Goal: Information Seeking & Learning: Learn about a topic

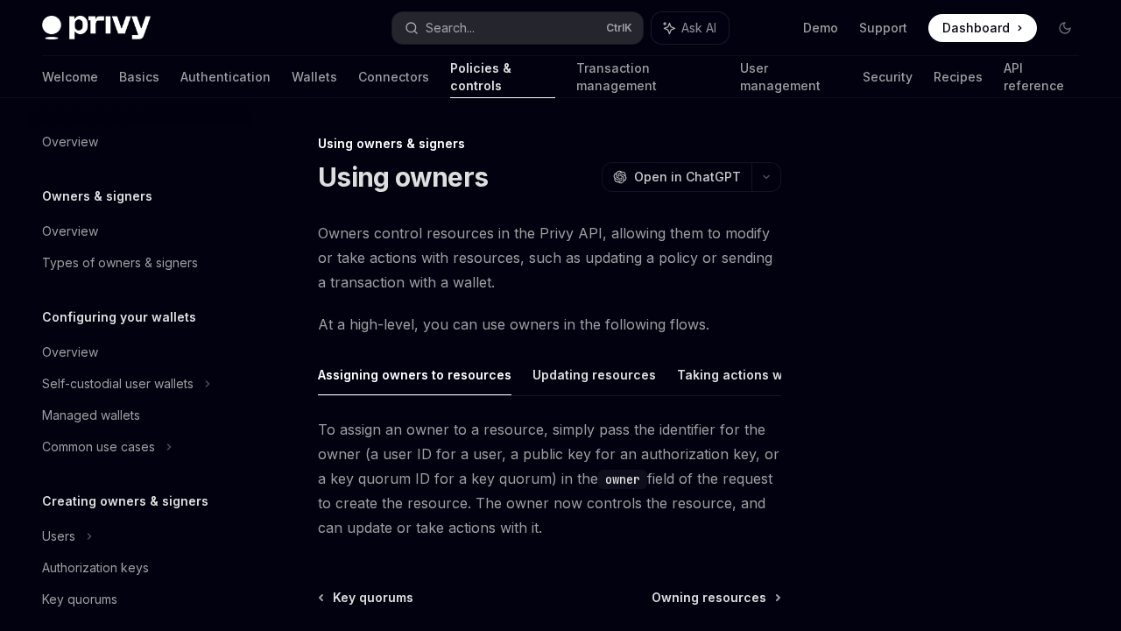
scroll to position [324, 0]
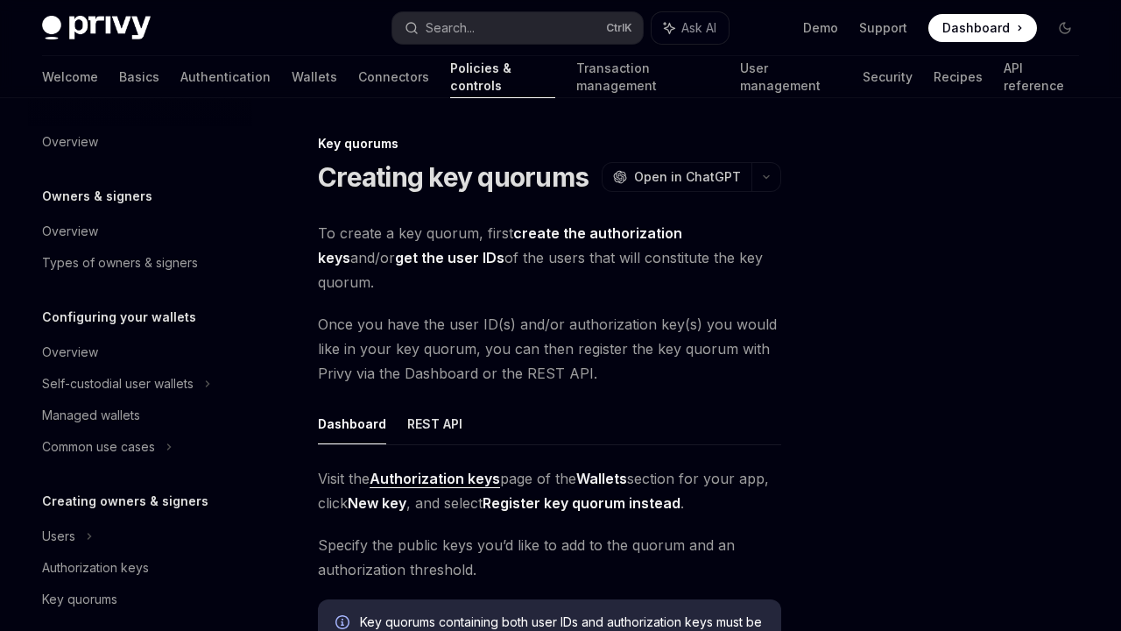
scroll to position [571, 0]
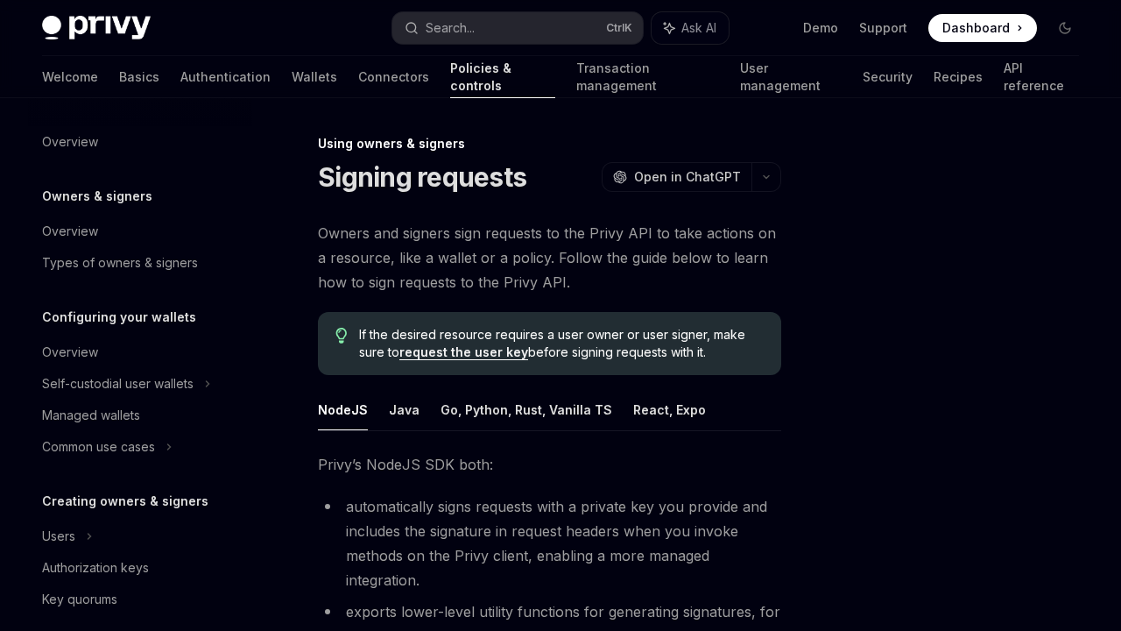
scroll to position [419, 0]
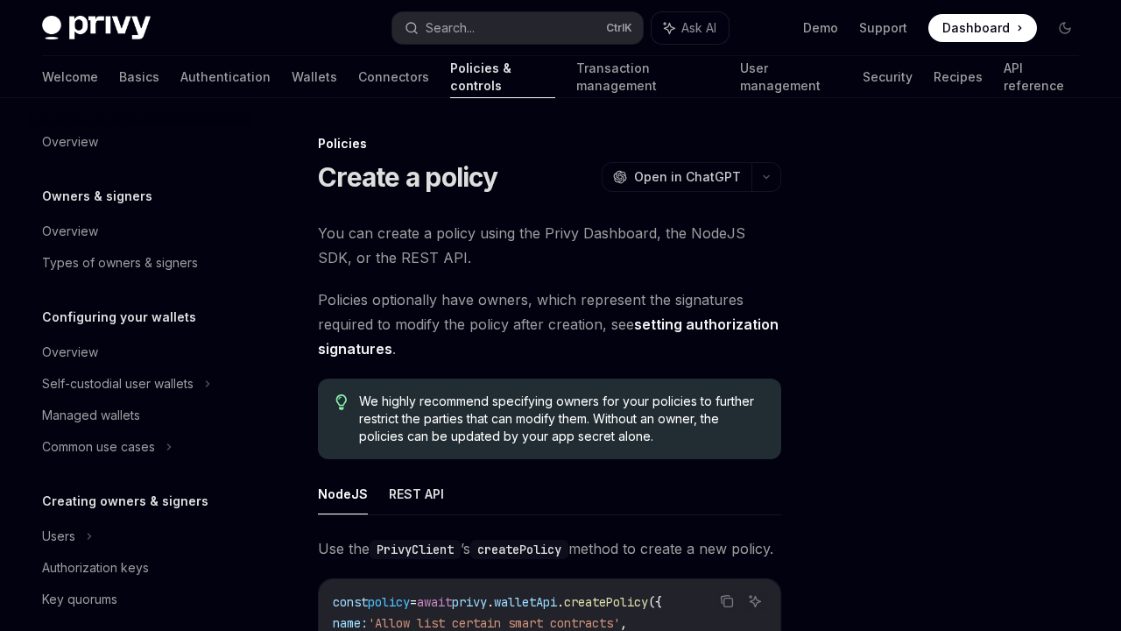
scroll to position [603, 0]
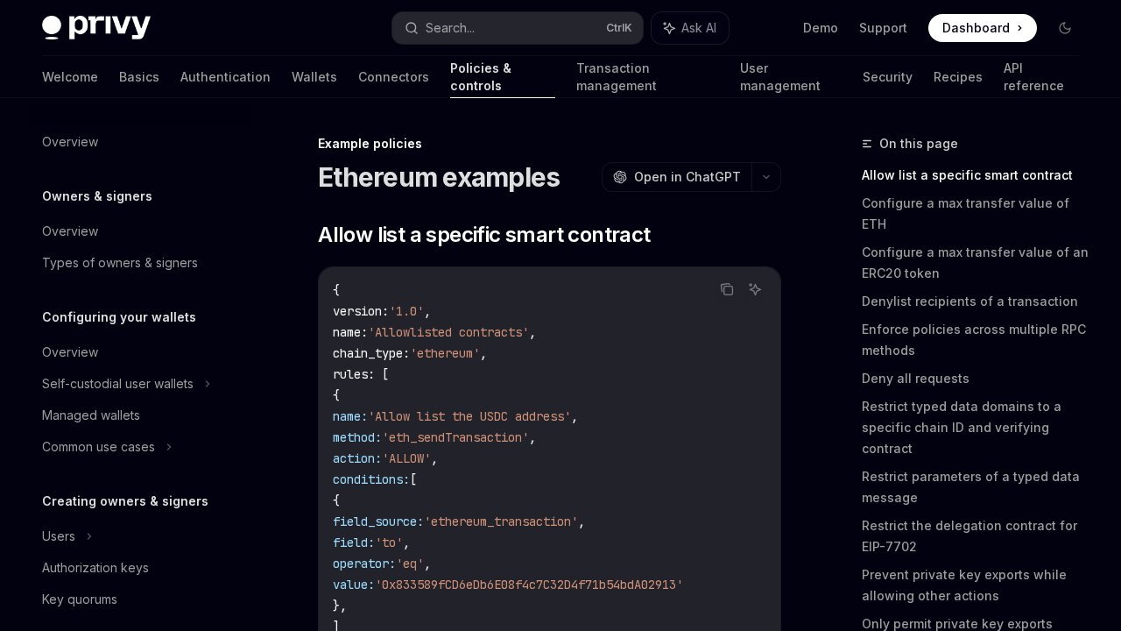
scroll to position [666, 0]
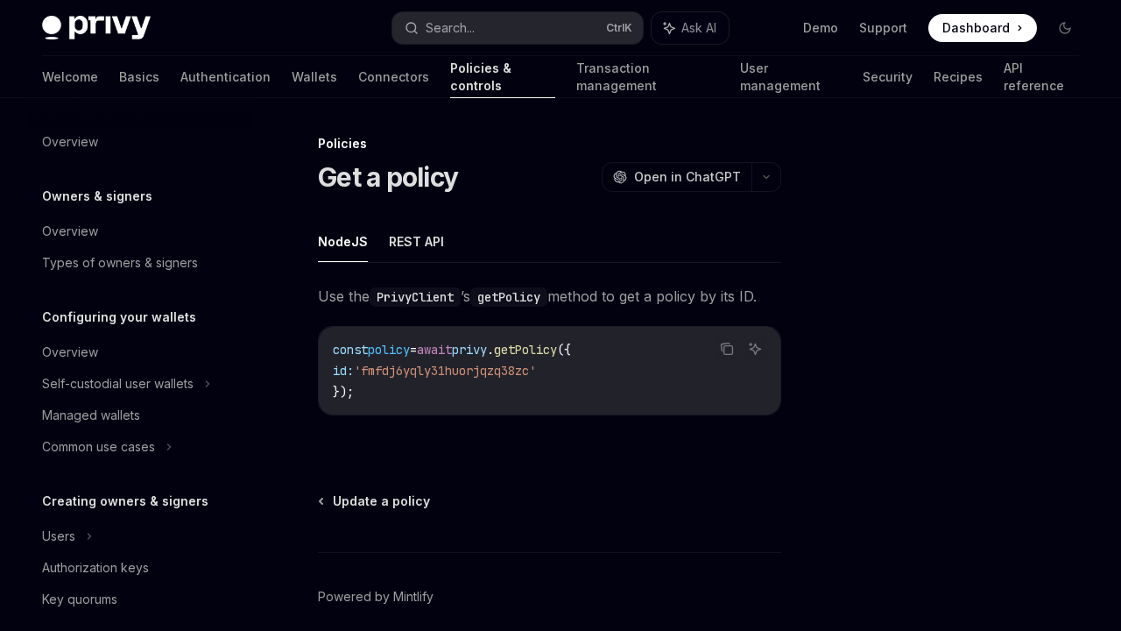
scroll to position [603, 0]
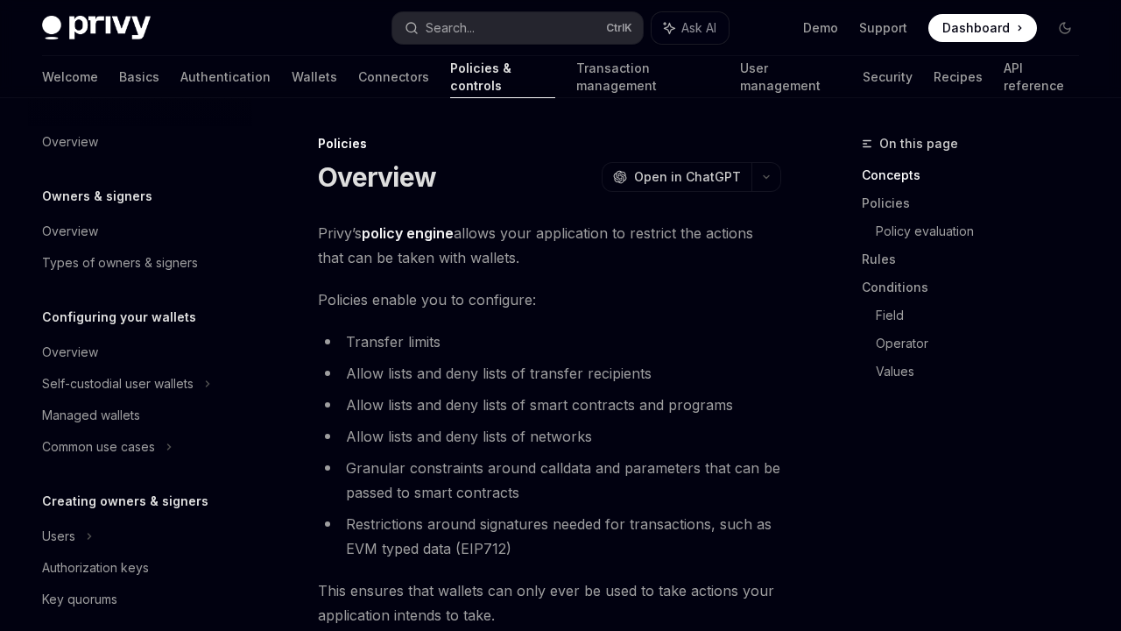
scroll to position [603, 0]
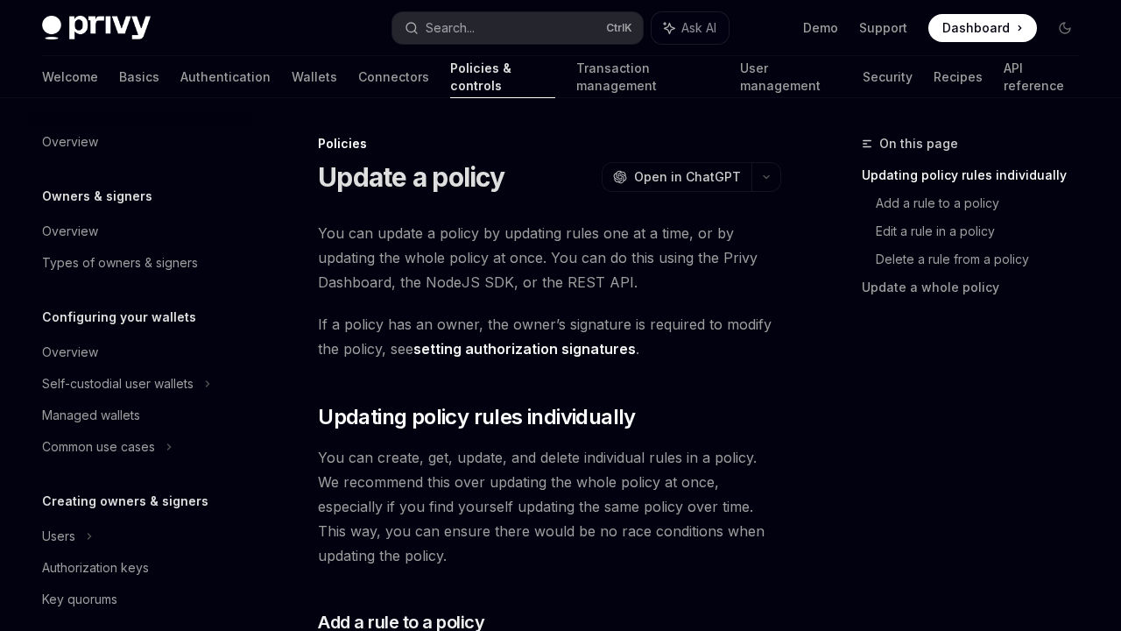
scroll to position [603, 0]
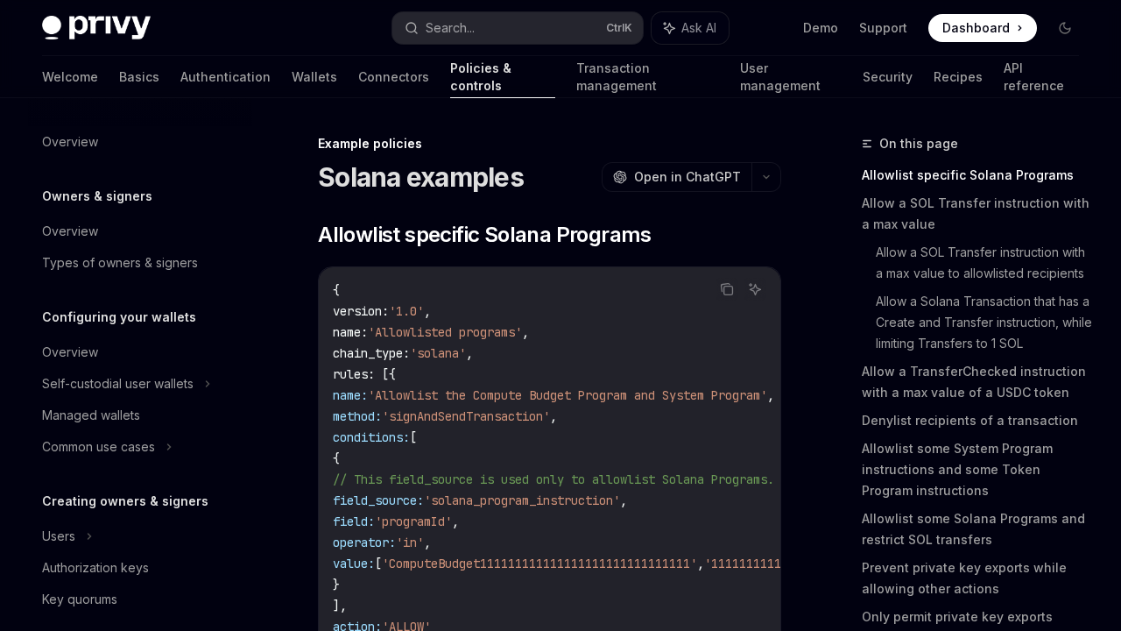
scroll to position [666, 0]
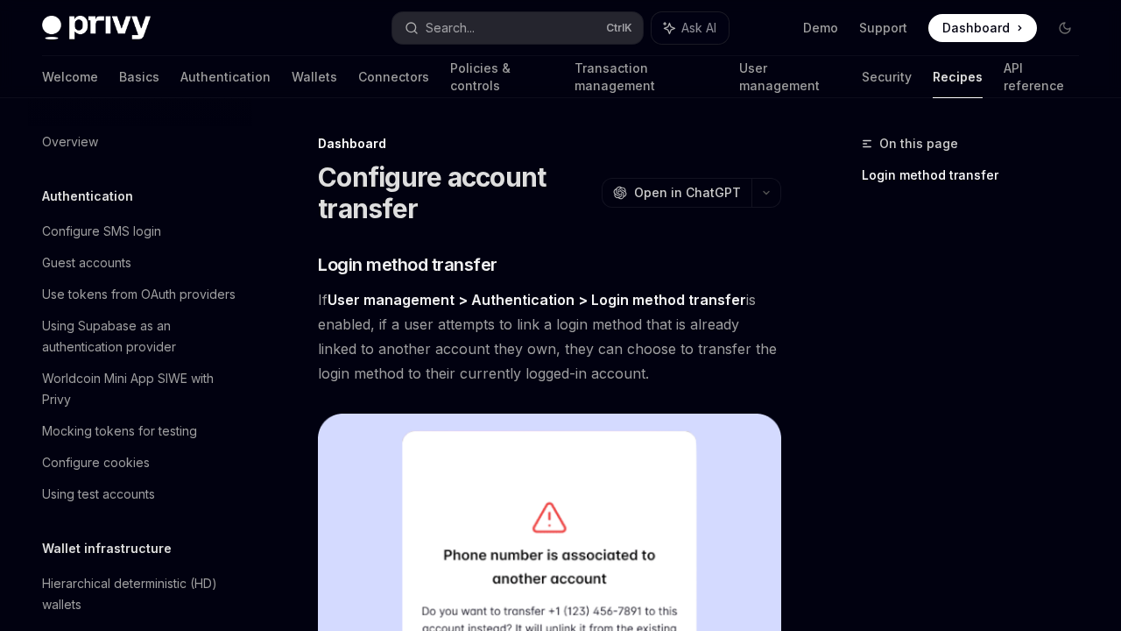
scroll to position [881, 0]
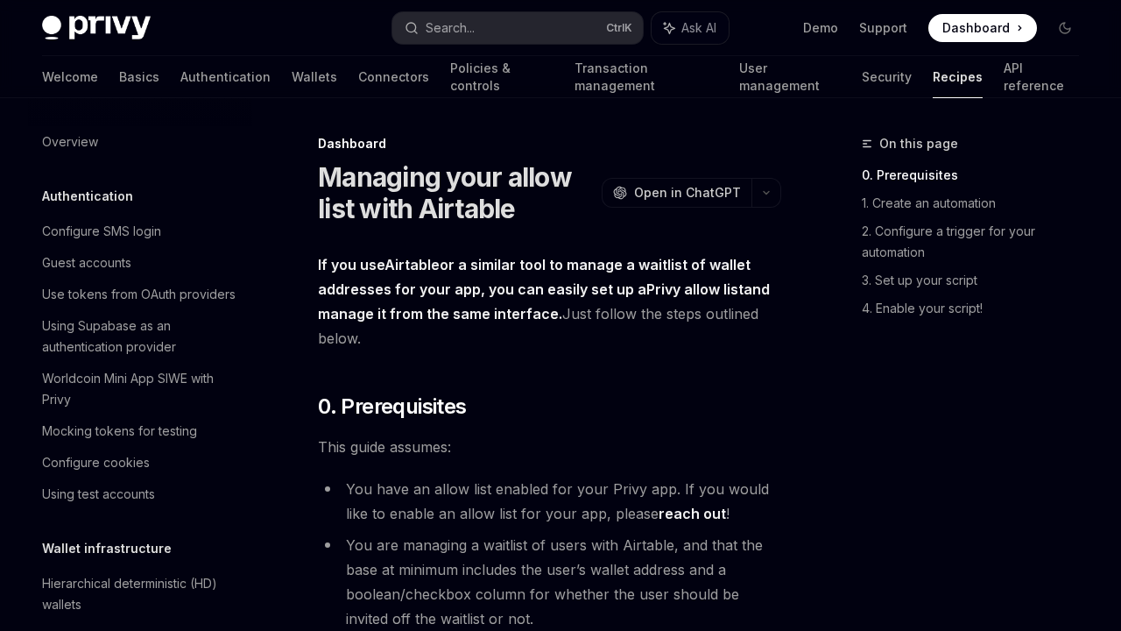
scroll to position [1007, 0]
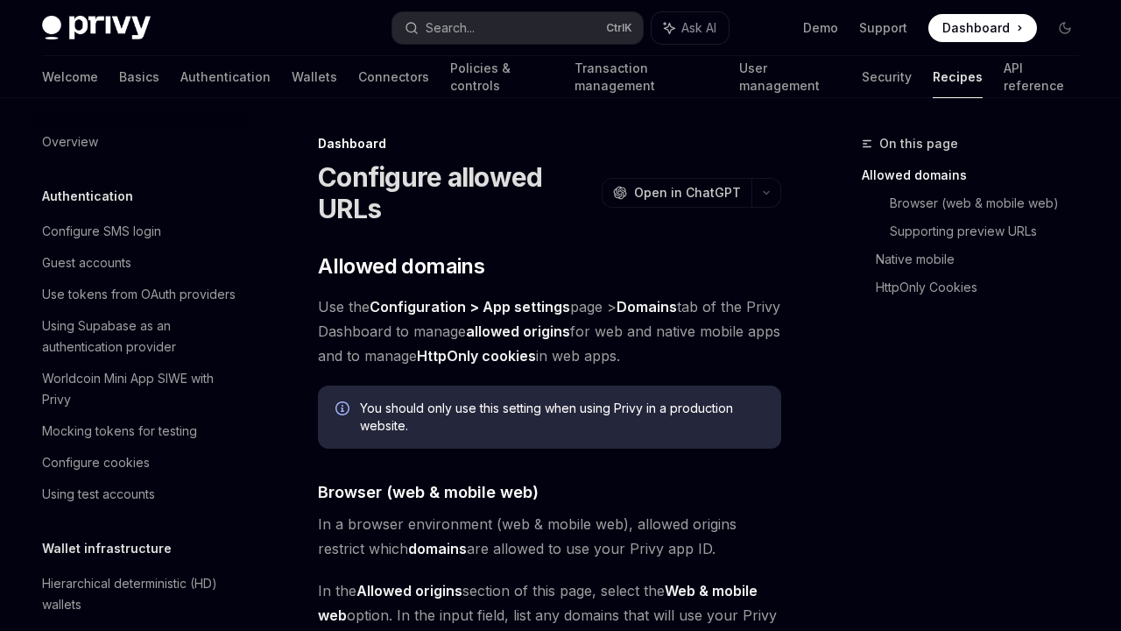
scroll to position [913, 0]
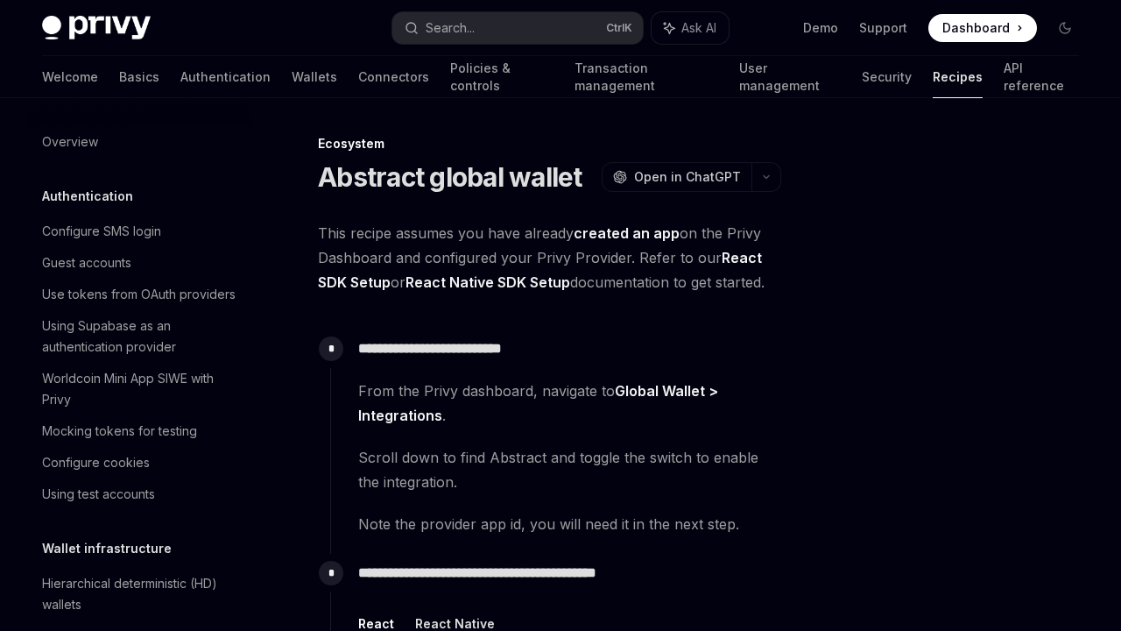
scroll to position [2442, 0]
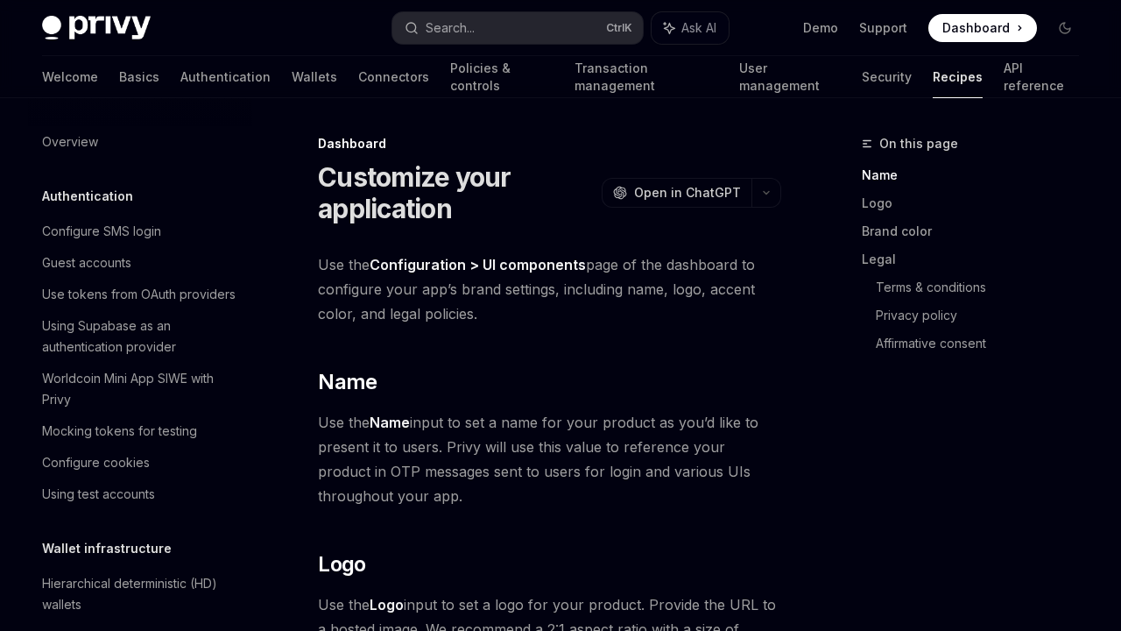
scroll to position [1049, 0]
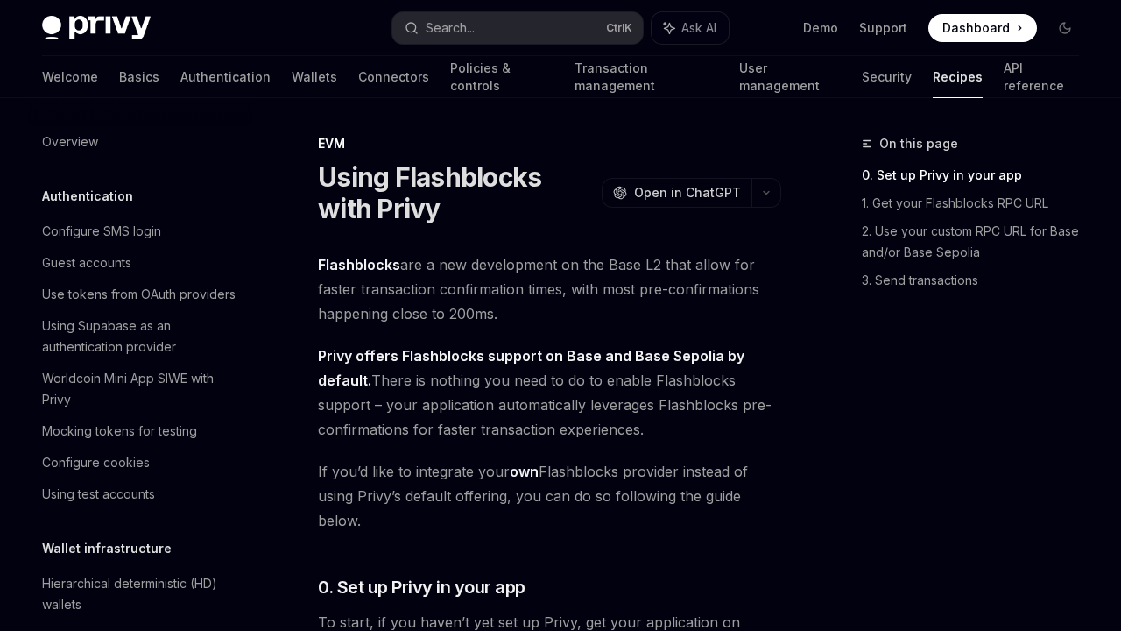
scroll to position [2279, 0]
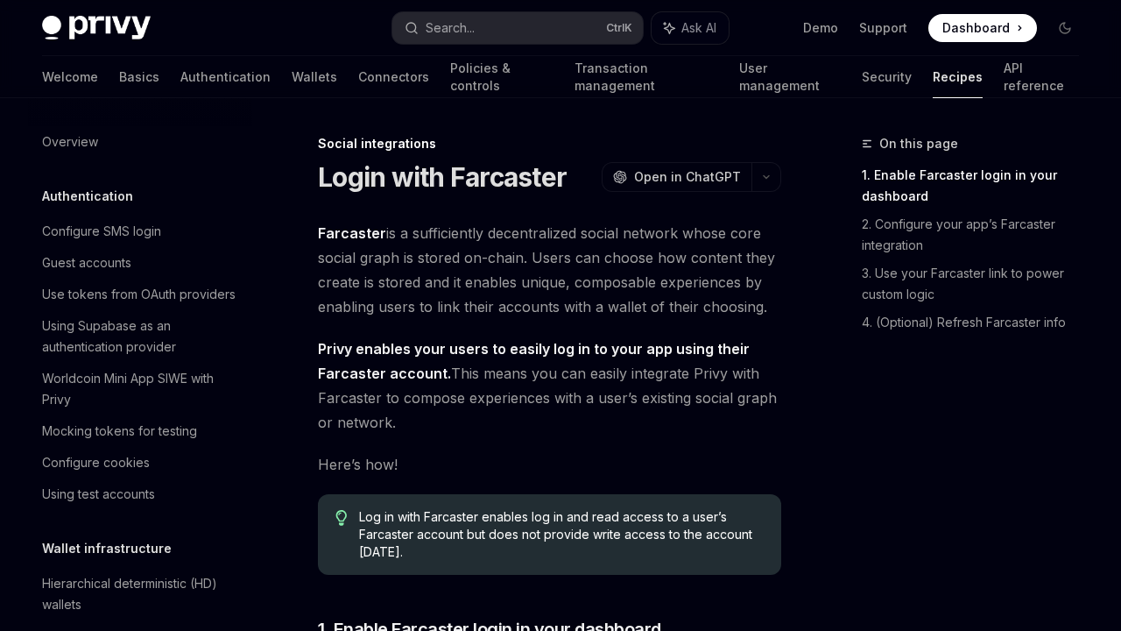
scroll to position [1202, 0]
